Goal: Find specific page/section: Find specific page/section

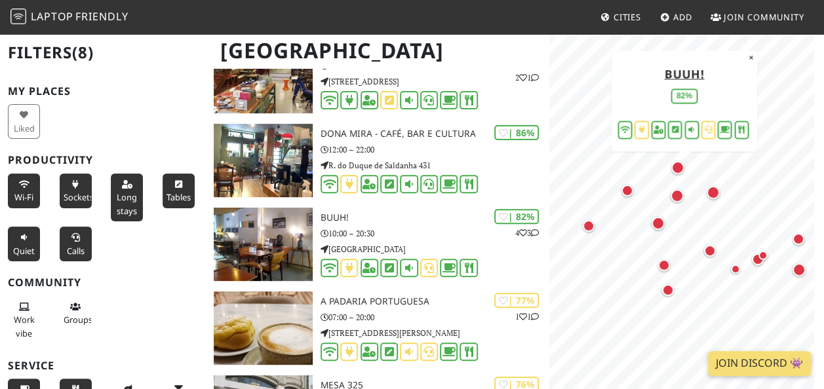
scroll to position [226, 0]
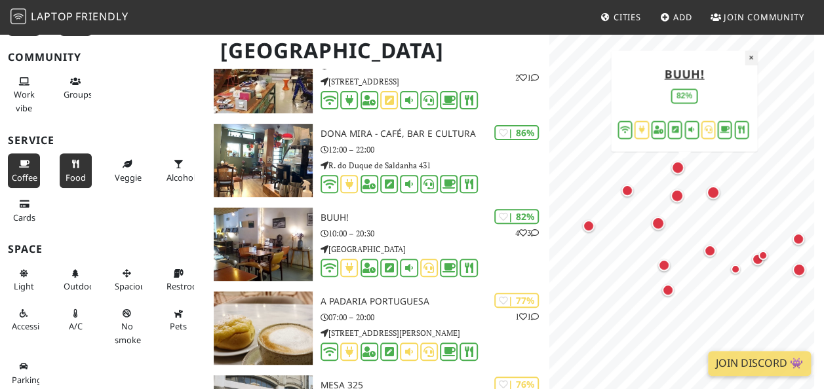
click at [751, 62] on button "×" at bounding box center [751, 57] width 12 height 14
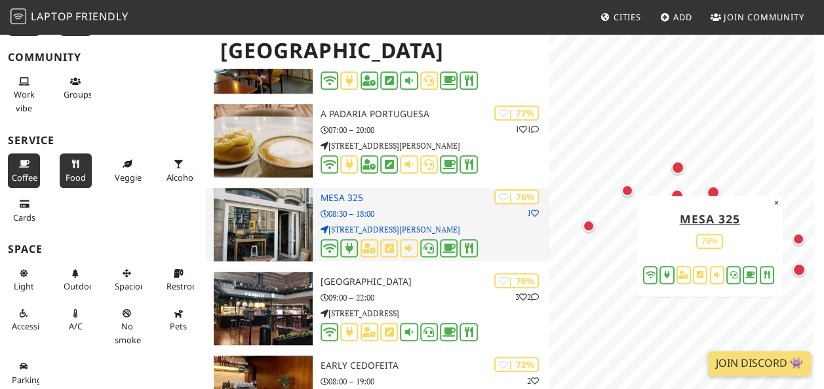
scroll to position [336, 0]
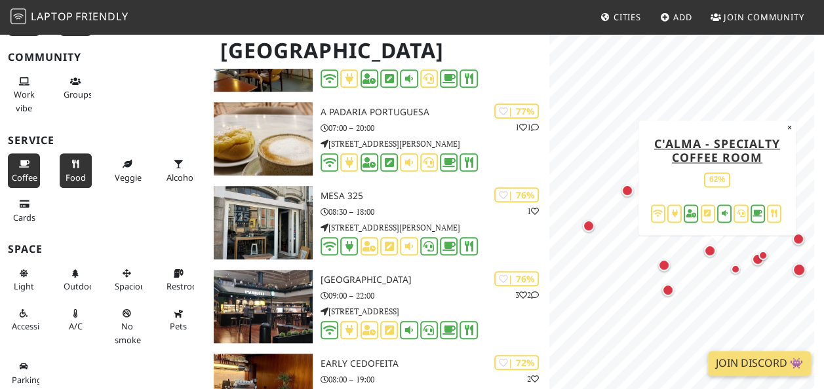
click at [711, 256] on div "Map marker" at bounding box center [710, 251] width 12 height 12
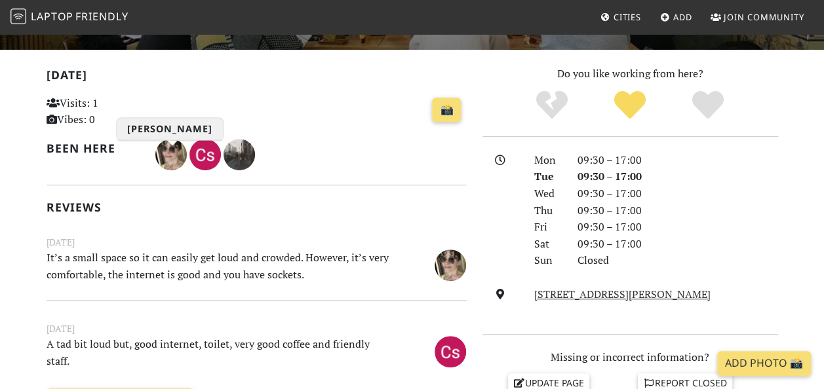
scroll to position [256, 0]
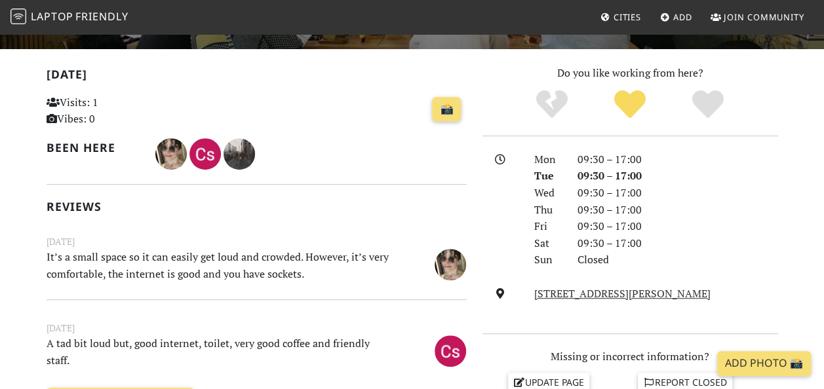
click at [178, 236] on small "May 12, 2023" at bounding box center [257, 242] width 436 height 14
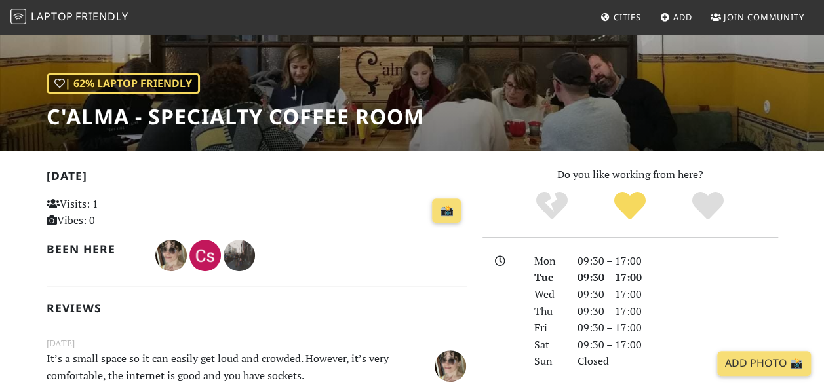
scroll to position [154, 0]
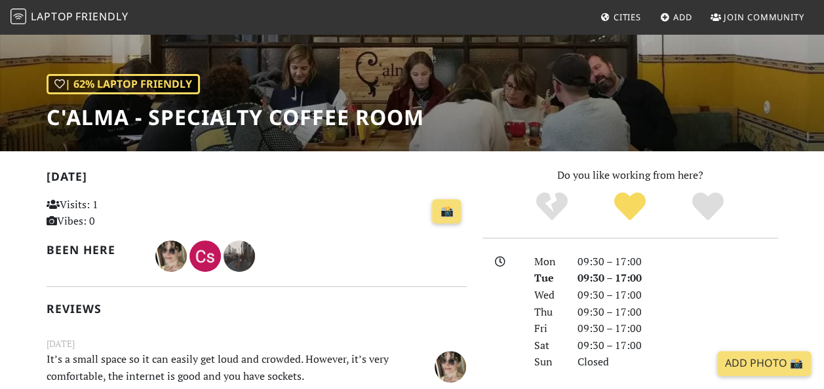
click at [178, 236] on div "Visits: 1 Vibes: 0" at bounding box center [112, 217] width 146 height 47
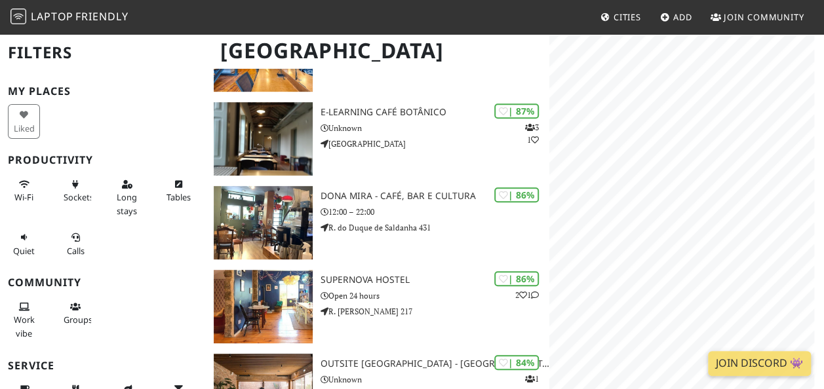
scroll to position [336, 0]
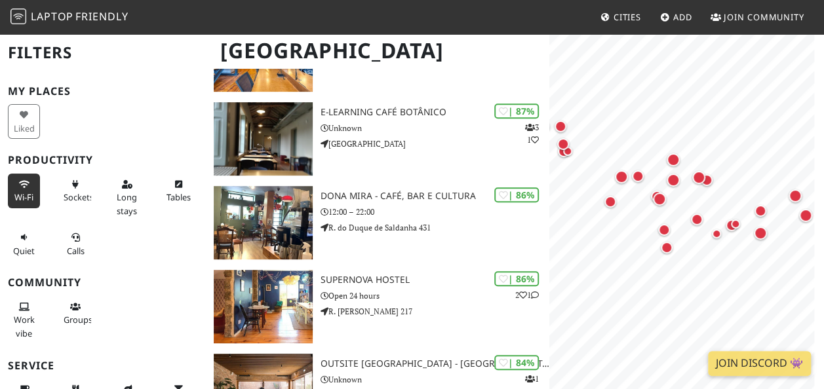
click at [31, 180] on button "Wi-Fi" at bounding box center [24, 191] width 32 height 35
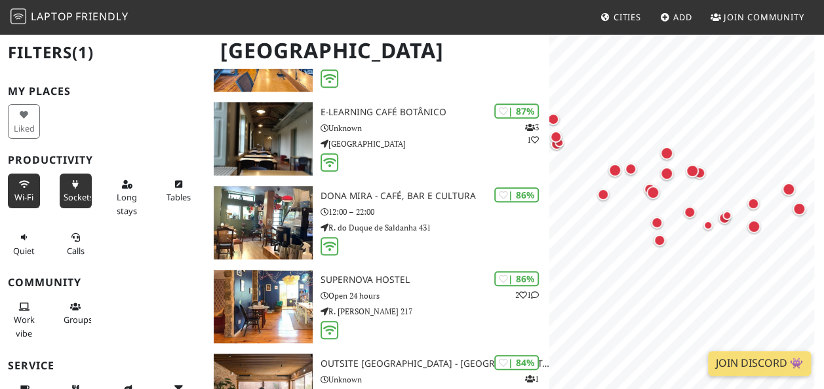
click at [64, 195] on span "Sockets" at bounding box center [79, 197] width 30 height 12
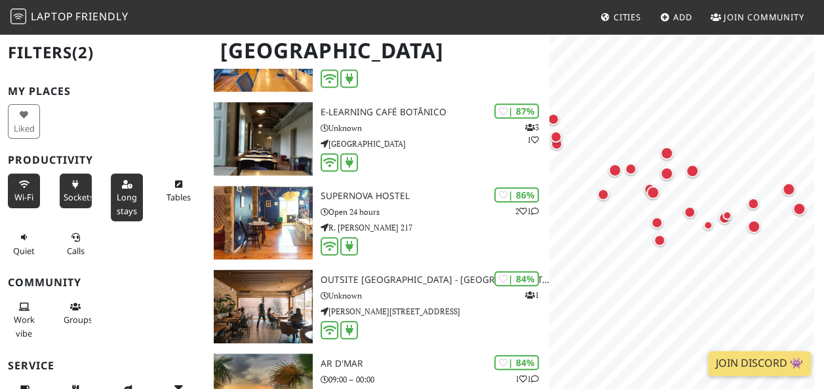
click at [117, 201] on span "Long stays" at bounding box center [127, 203] width 20 height 25
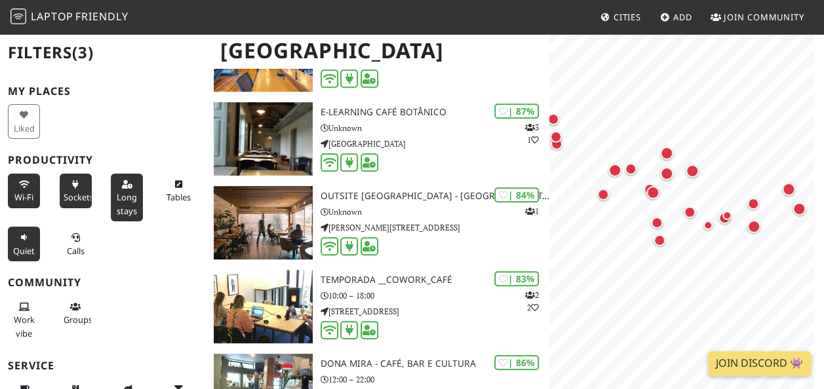
click at [28, 241] on icon at bounding box center [24, 238] width 10 height 9
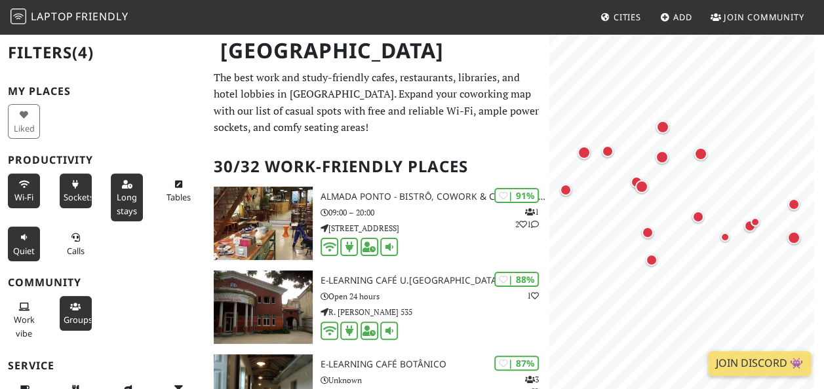
scroll to position [54, 0]
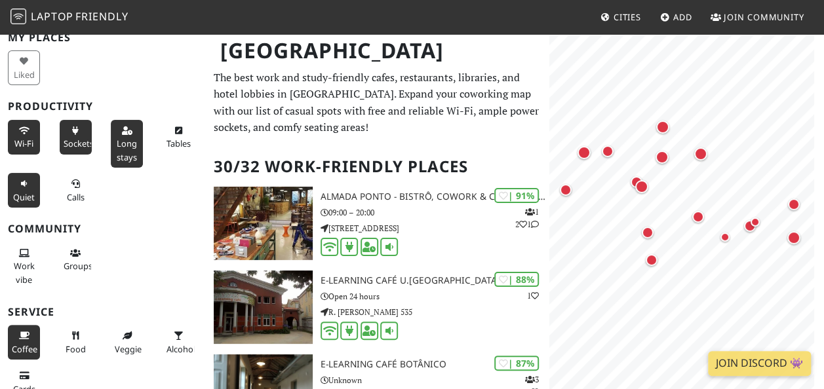
click at [24, 344] on span "Coffee" at bounding box center [25, 350] width 26 height 12
